Goal: Information Seeking & Learning: Learn about a topic

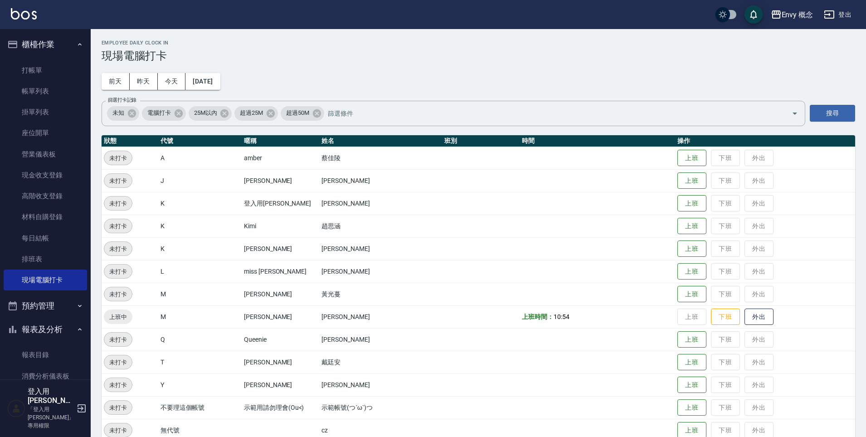
scroll to position [107, 0]
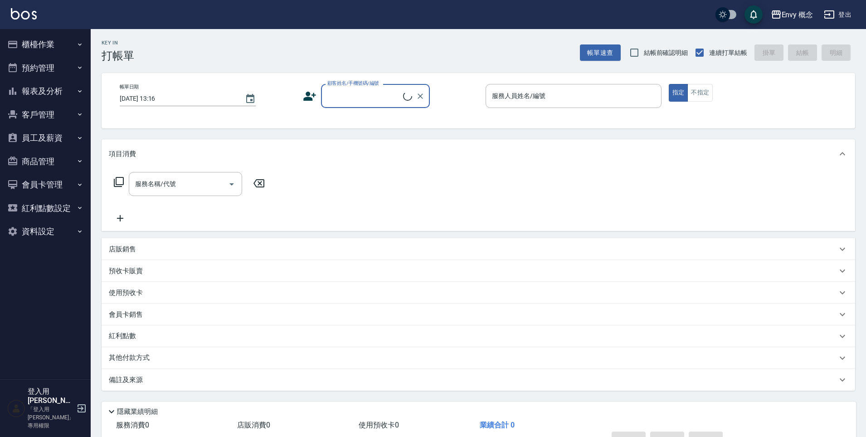
click at [38, 44] on button "櫃檯作業" at bounding box center [45, 45] width 83 height 24
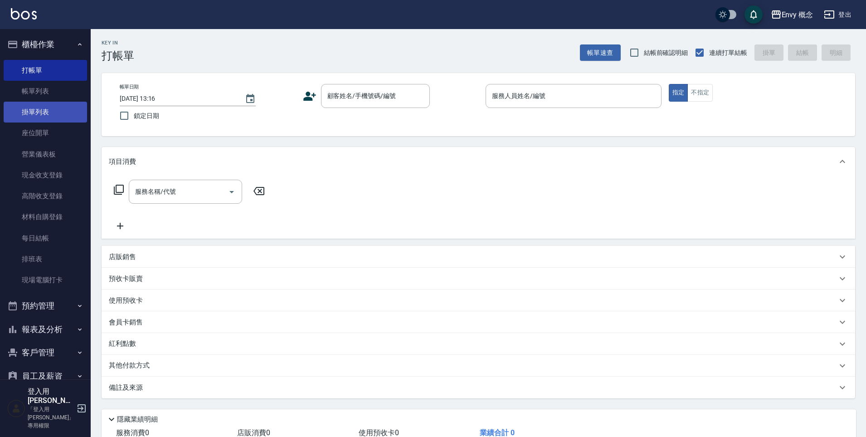
click at [58, 111] on link "掛單列表" at bounding box center [45, 112] width 83 height 21
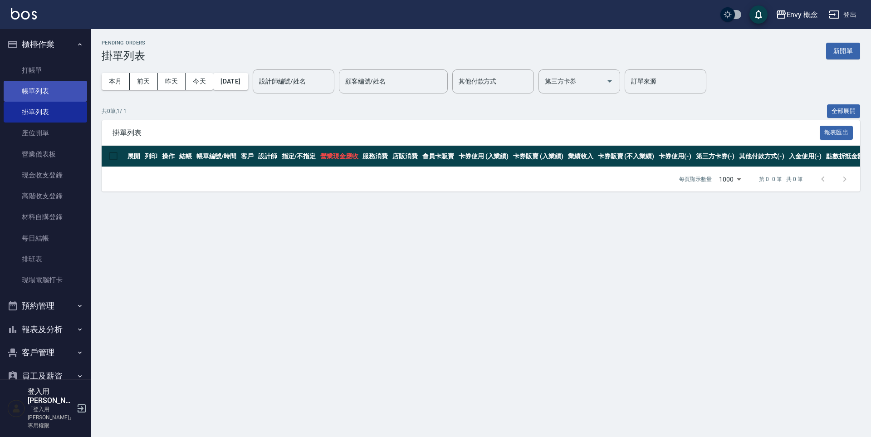
click at [74, 91] on link "帳單列表" at bounding box center [45, 91] width 83 height 21
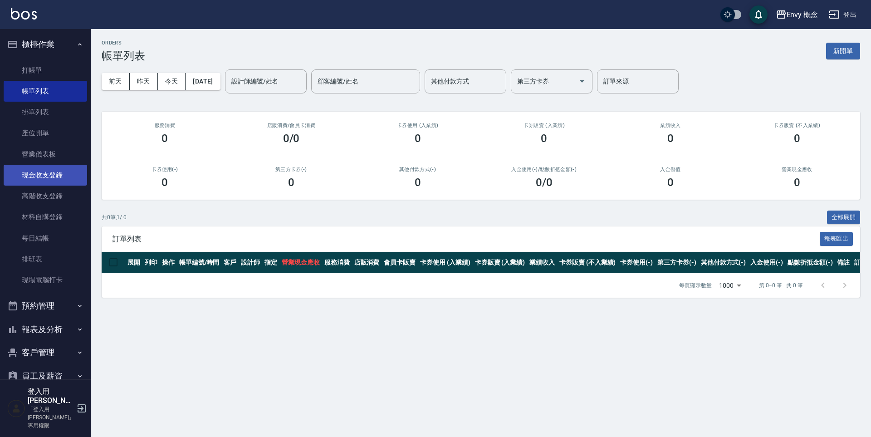
click at [64, 178] on link "現金收支登錄" at bounding box center [45, 175] width 83 height 21
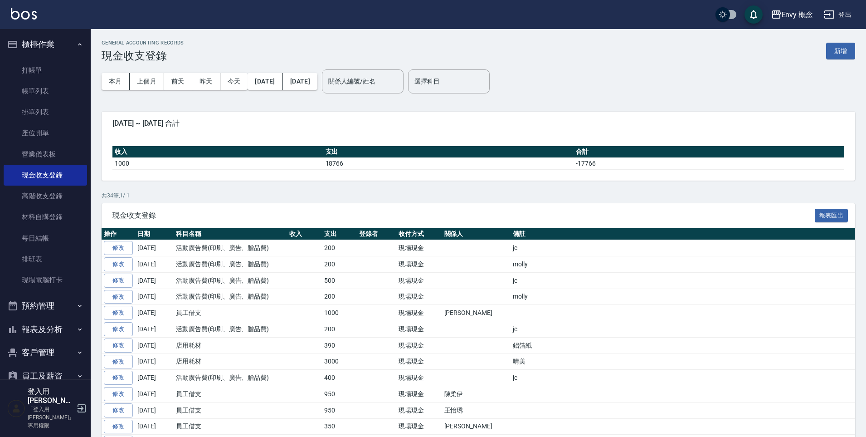
click at [41, 299] on button "預約管理" at bounding box center [45, 306] width 83 height 24
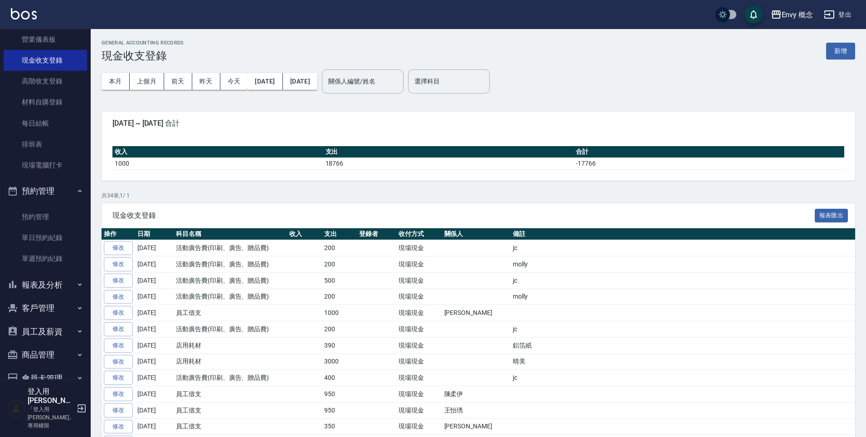
scroll to position [166, 0]
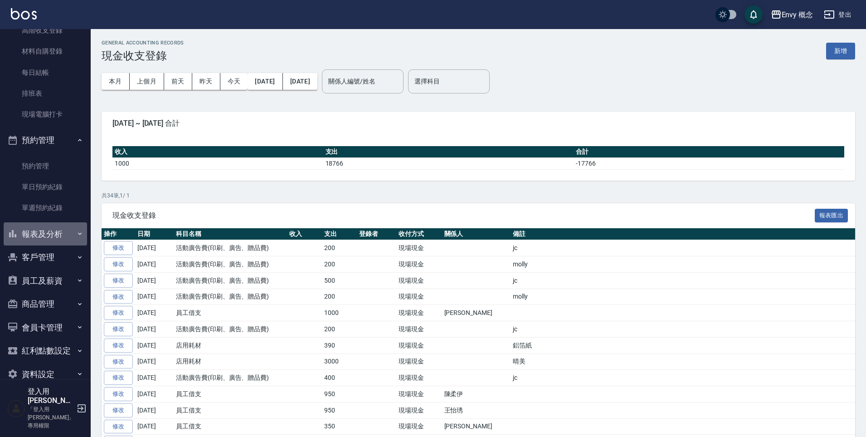
click at [53, 238] on button "報表及分析" at bounding box center [45, 234] width 83 height 24
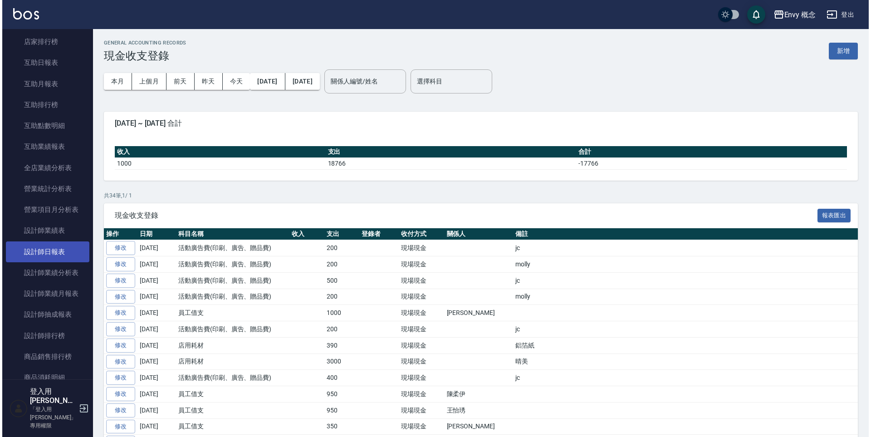
scroll to position [504, 0]
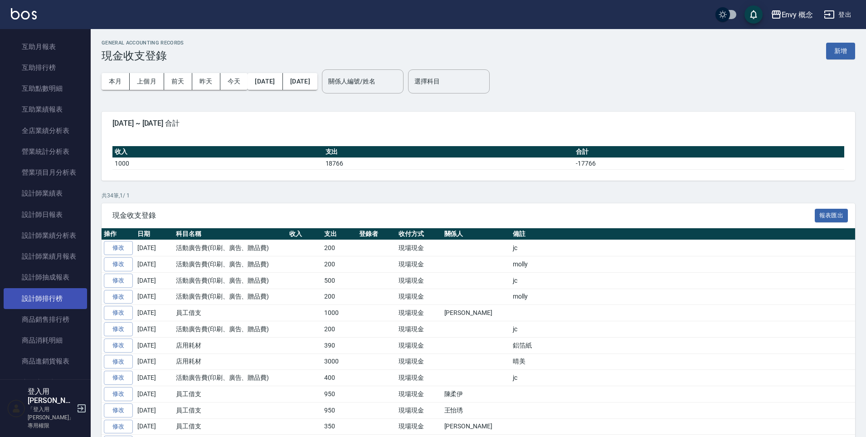
click at [66, 301] on link "設計師排行榜" at bounding box center [45, 298] width 83 height 21
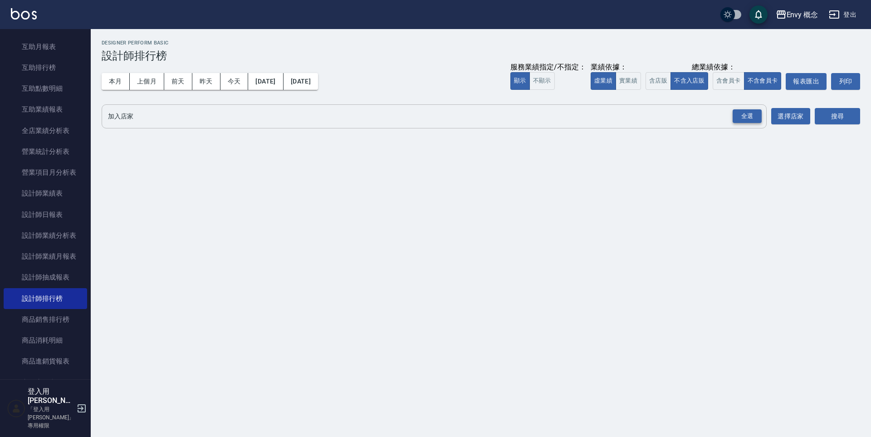
click at [741, 112] on div "全選" at bounding box center [746, 116] width 29 height 14
click at [195, 118] on icon at bounding box center [193, 117] width 10 height 10
click at [150, 119] on icon at bounding box center [145, 117] width 10 height 10
click at [193, 119] on icon at bounding box center [192, 116] width 8 height 8
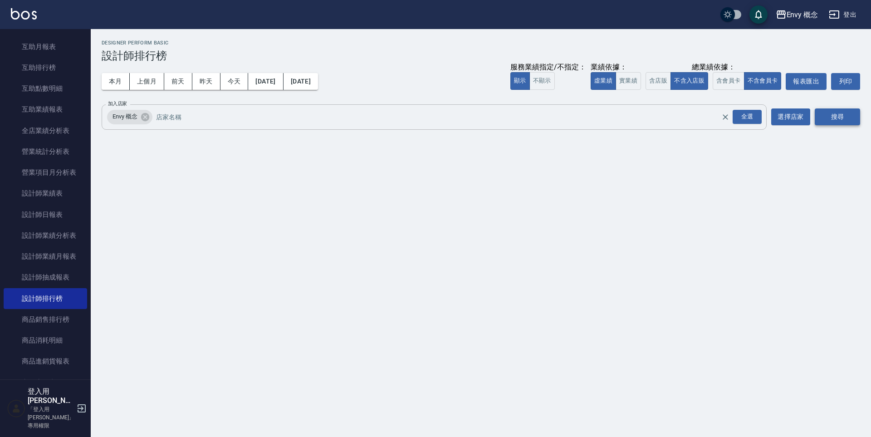
click at [841, 120] on button "搜尋" at bounding box center [836, 116] width 45 height 17
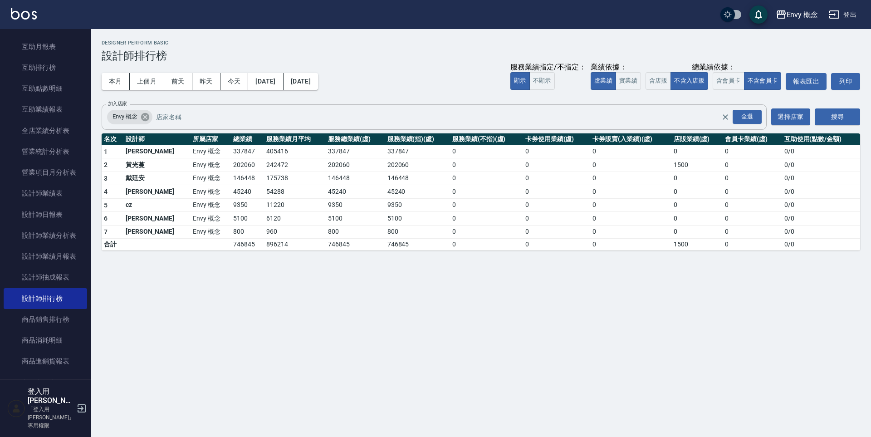
click at [146, 119] on icon at bounding box center [145, 116] width 8 height 8
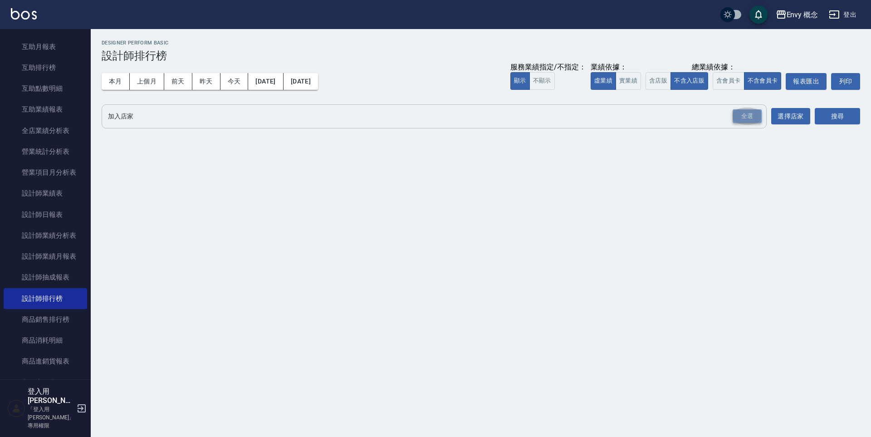
click at [741, 117] on div "全選" at bounding box center [746, 116] width 29 height 14
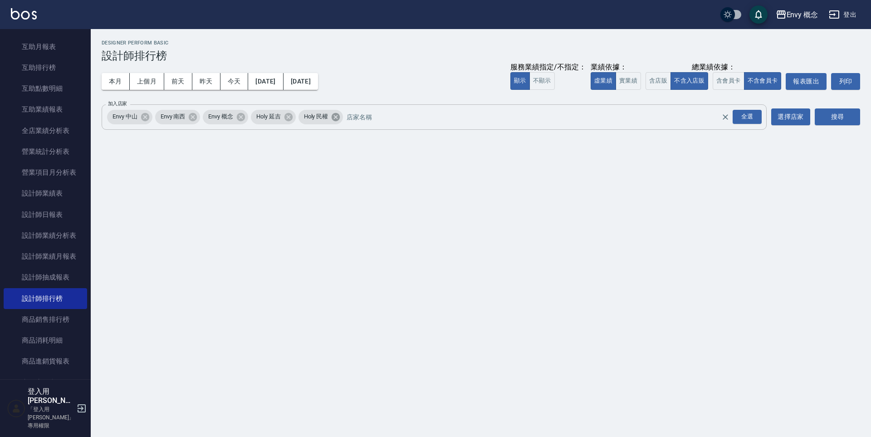
click at [339, 119] on icon at bounding box center [336, 116] width 8 height 8
click at [290, 118] on icon at bounding box center [288, 116] width 8 height 8
click at [831, 114] on button "搜尋" at bounding box center [836, 116] width 45 height 17
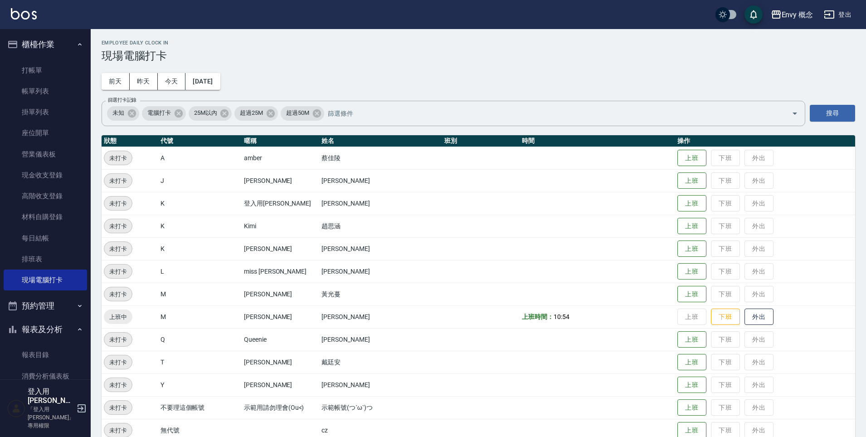
scroll to position [107, 0]
